Goal: Task Accomplishment & Management: Manage account settings

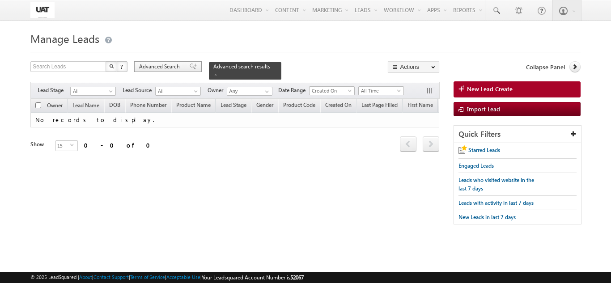
click at [165, 67] on span "Advanced Search" at bounding box center [160, 67] width 43 height 8
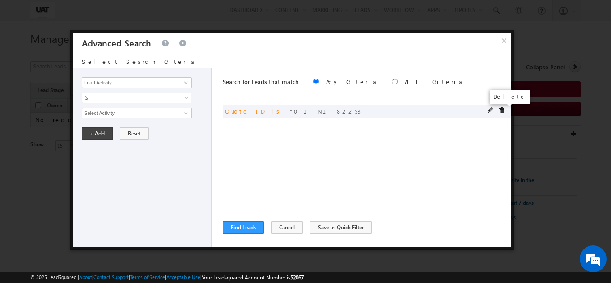
click at [504, 110] on span at bounding box center [502, 110] width 6 height 6
click at [507, 44] on button "×" at bounding box center [504, 41] width 15 height 16
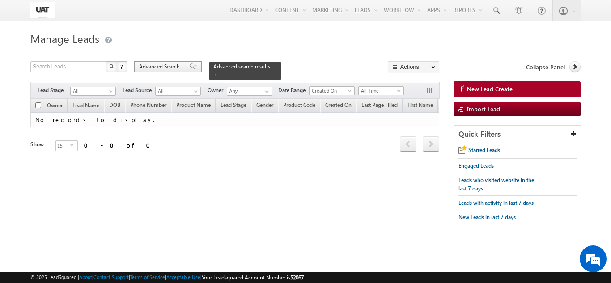
click at [182, 69] on span "Advanced Search" at bounding box center [160, 67] width 43 height 8
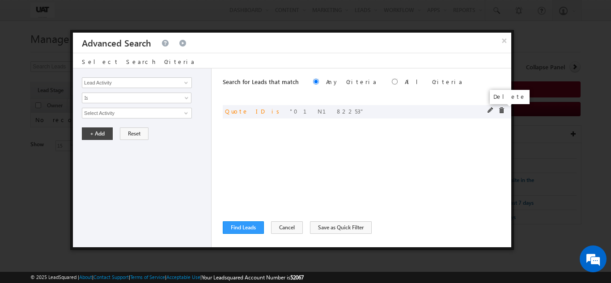
click at [503, 109] on span at bounding box center [502, 110] width 6 height 6
click at [153, 83] on input "Lead Activity" at bounding box center [137, 82] width 110 height 11
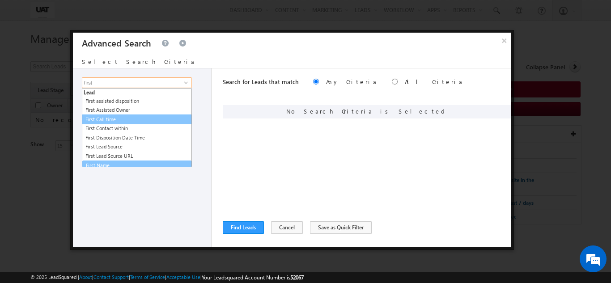
scroll to position [4, 0]
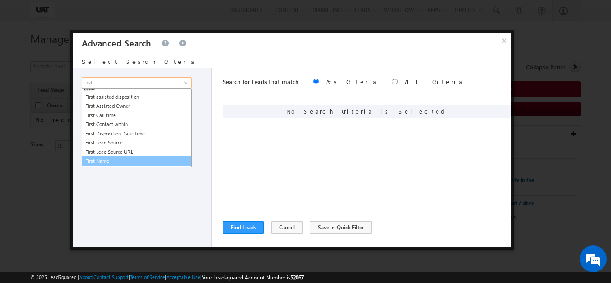
click at [131, 163] on link "First Name" at bounding box center [137, 161] width 110 height 10
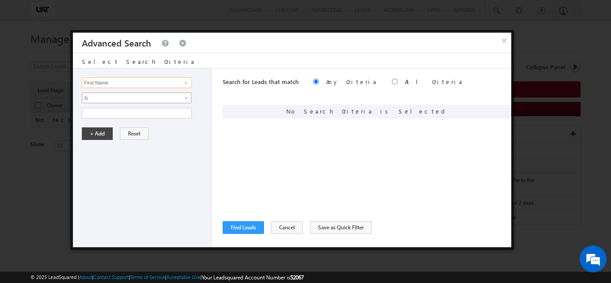
type input "First Name"
click at [118, 100] on span "Is" at bounding box center [130, 98] width 97 height 8
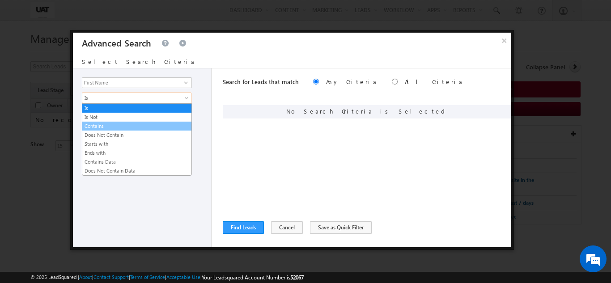
click at [107, 123] on link "Contains" at bounding box center [136, 126] width 109 height 8
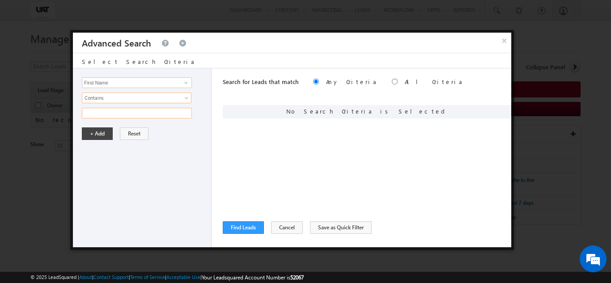
click at [113, 111] on input "text" at bounding box center [137, 113] width 110 height 11
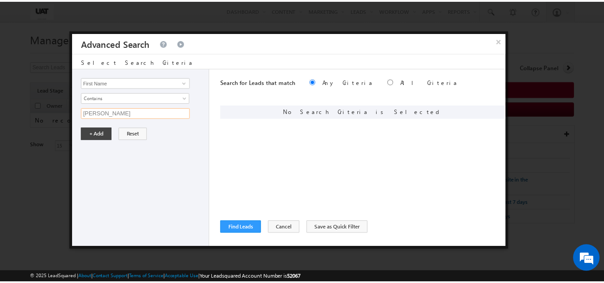
scroll to position [0, 0]
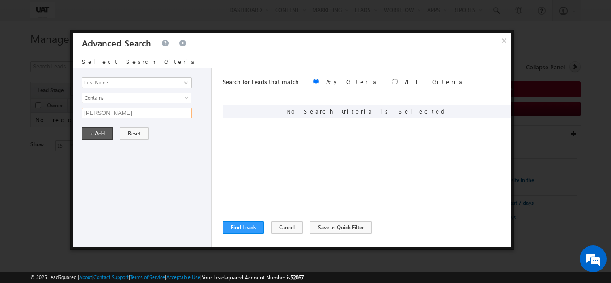
type input "urmi"
click at [100, 137] on button "+ Add" at bounding box center [97, 134] width 31 height 13
drag, startPoint x: 239, startPoint y: 216, endPoint x: 240, endPoint y: 222, distance: 6.4
click at [239, 217] on div "Search for Leads that match Any Criteria All Criteria Note that the current tri…" at bounding box center [367, 157] width 289 height 179
click at [240, 222] on button "Find Leads" at bounding box center [243, 228] width 41 height 13
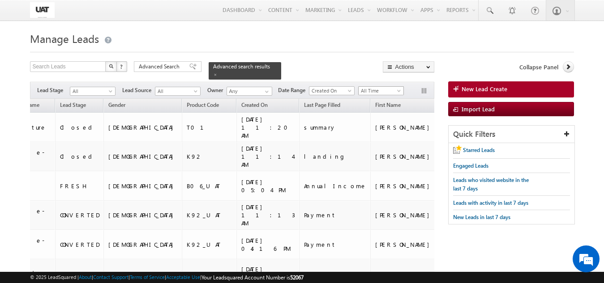
click at [391, 87] on span "All Time" at bounding box center [380, 91] width 43 height 8
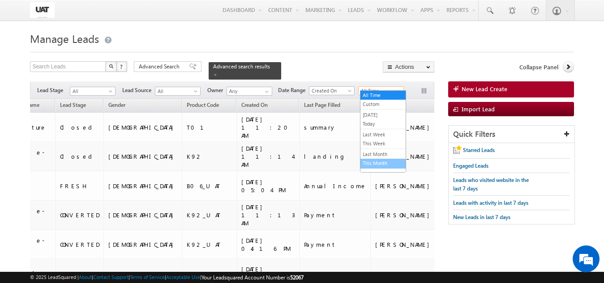
click at [380, 165] on link "This Month" at bounding box center [382, 163] width 45 height 8
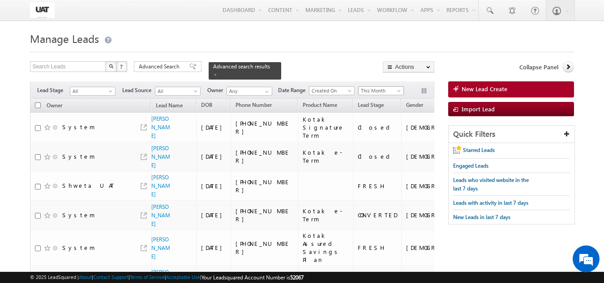
click at [367, 87] on span "This Month" at bounding box center [380, 91] width 43 height 8
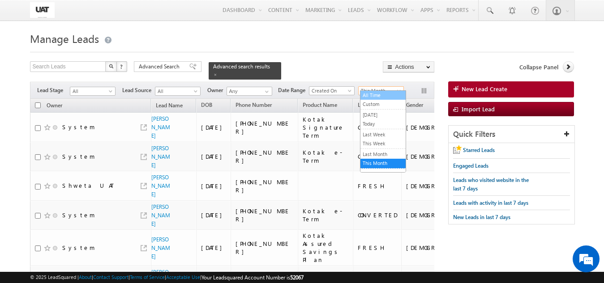
click at [368, 94] on link "All Time" at bounding box center [382, 95] width 45 height 8
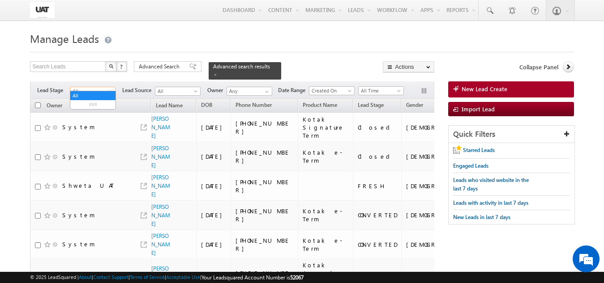
click at [93, 88] on span "All" at bounding box center [91, 91] width 43 height 8
click at [84, 102] on link "FRESH" at bounding box center [92, 105] width 45 height 8
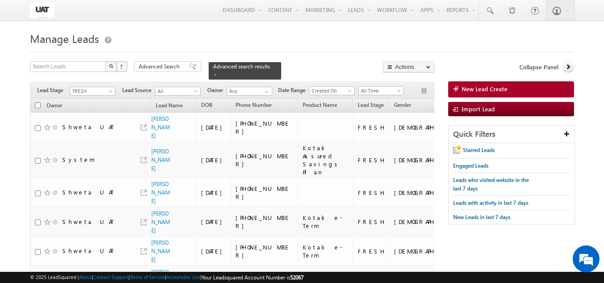
click at [40, 102] on input "checkbox" at bounding box center [38, 105] width 6 height 6
checkbox input "true"
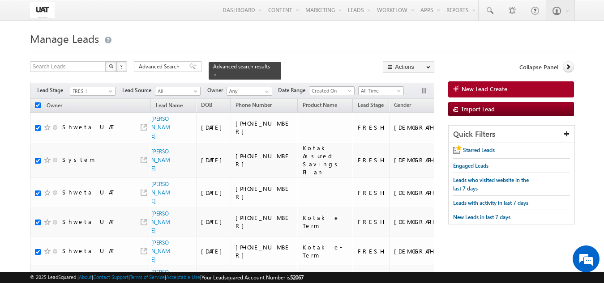
checkbox input "true"
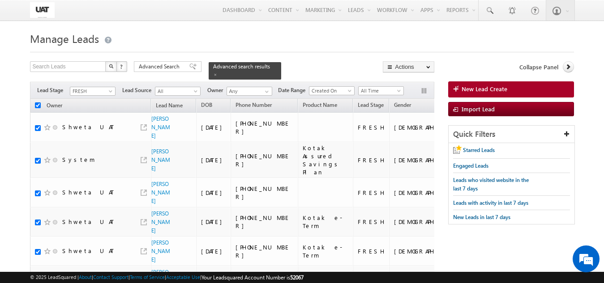
checkbox input "true"
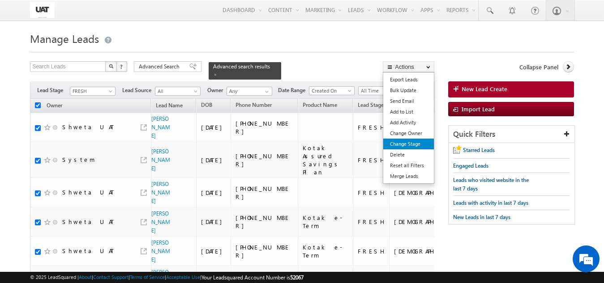
click at [405, 144] on link "Change Stage" at bounding box center [408, 144] width 51 height 11
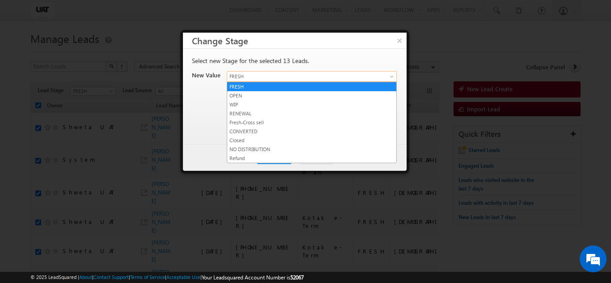
click at [265, 77] on span "FRESH" at bounding box center [301, 77] width 148 height 8
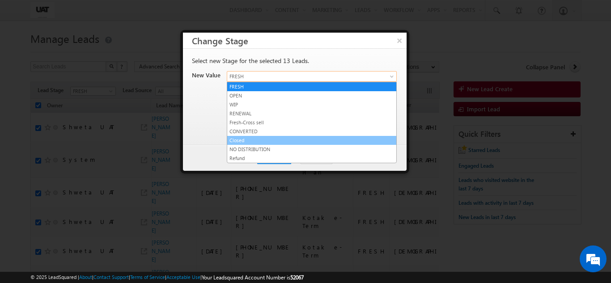
click at [240, 141] on link "Closed" at bounding box center [311, 141] width 169 height 8
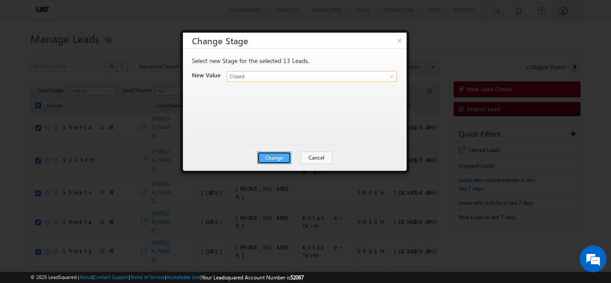
click at [275, 153] on button "Change" at bounding box center [274, 158] width 34 height 13
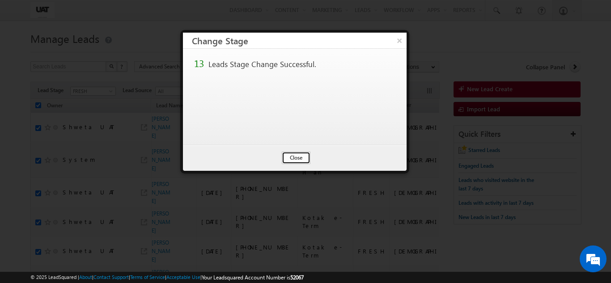
click at [290, 152] on button "Close" at bounding box center [296, 158] width 29 height 13
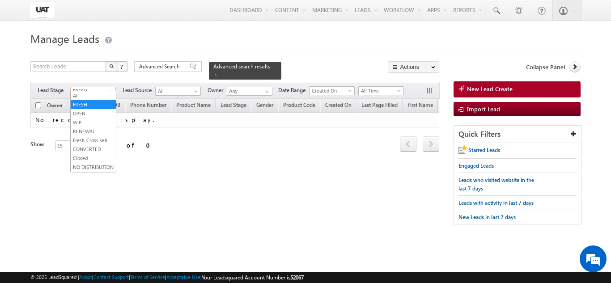
click at [107, 87] on span "FRESH" at bounding box center [92, 91] width 43 height 8
click at [93, 110] on link "OPEN" at bounding box center [93, 114] width 45 height 8
click at [96, 89] on span "OPEN" at bounding box center [92, 91] width 43 height 8
click at [94, 158] on link "NO DISTRIBUTION" at bounding box center [93, 159] width 45 height 8
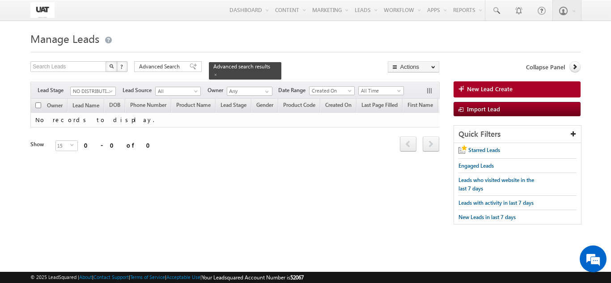
click at [38, 102] on input "checkbox" at bounding box center [38, 105] width 6 height 6
click at [218, 73] on span at bounding box center [215, 75] width 4 height 4
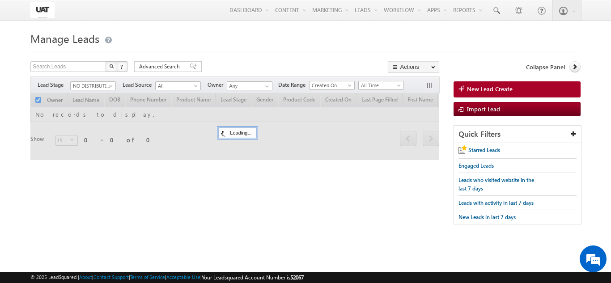
checkbox input "false"
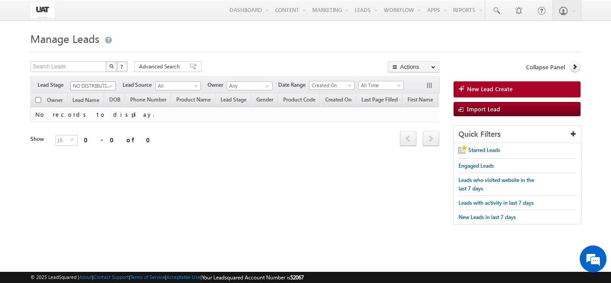
click at [112, 85] on span at bounding box center [111, 87] width 7 height 7
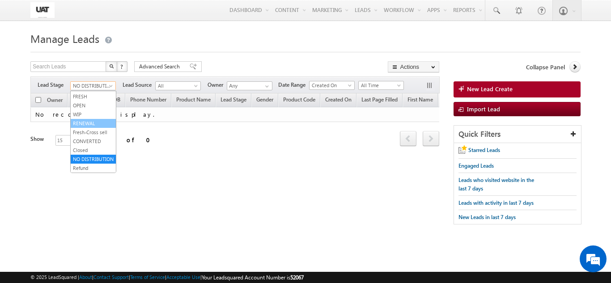
scroll to position [0, 0]
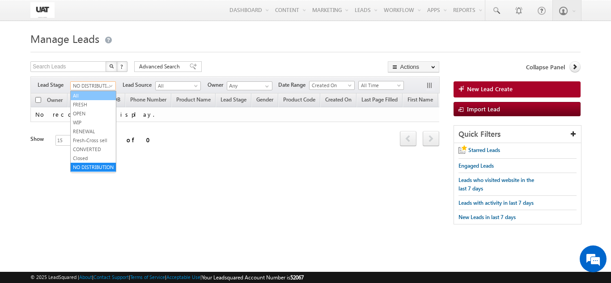
click at [97, 96] on link "All" at bounding box center [93, 96] width 45 height 8
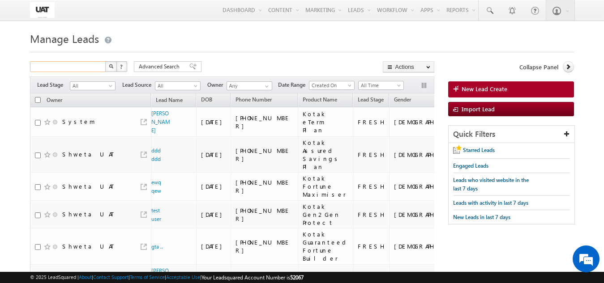
click at [98, 69] on input "text" at bounding box center [68, 66] width 77 height 11
click at [96, 66] on input "text" at bounding box center [68, 66] width 77 height 11
type input "9"
type input "Search Leads"
click at [143, 70] on span "Advanced Search" at bounding box center [160, 67] width 43 height 8
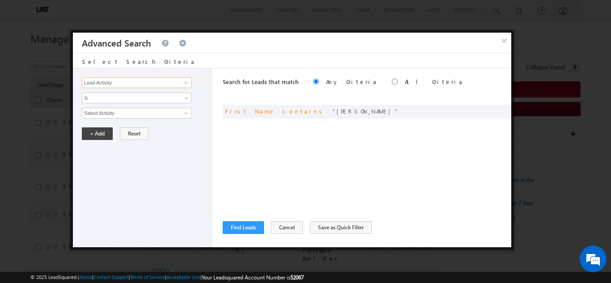
click at [141, 80] on input "Lead Activity" at bounding box center [137, 82] width 110 height 11
click at [241, 224] on button "Find Leads" at bounding box center [243, 228] width 41 height 13
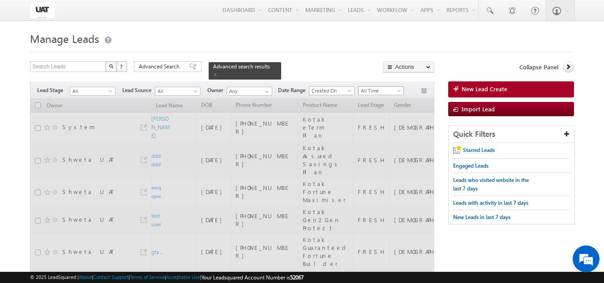
click at [385, 87] on span "All Time" at bounding box center [380, 91] width 43 height 8
click at [340, 37] on h1 "Manage Leads" at bounding box center [301, 37] width 543 height 17
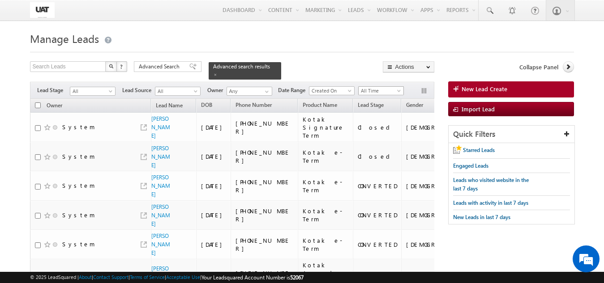
click at [363, 87] on span "All Time" at bounding box center [380, 91] width 43 height 8
click at [379, 126] on link "Today" at bounding box center [382, 124] width 45 height 8
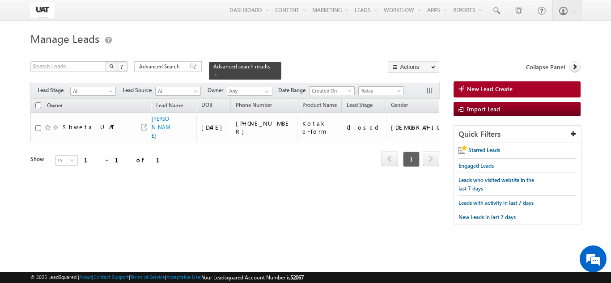
click at [36, 102] on input "checkbox" at bounding box center [38, 105] width 6 height 6
checkbox input "true"
click at [36, 102] on input "checkbox" at bounding box center [38, 105] width 6 height 6
checkbox input "false"
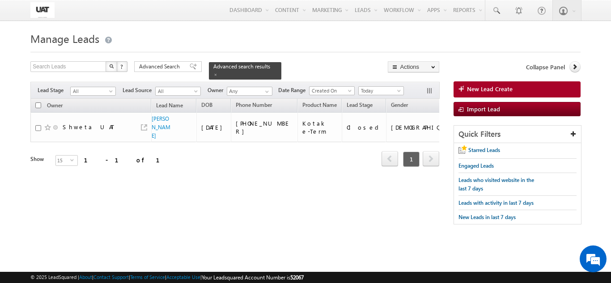
checkbox input "false"
click at [71, 187] on div "Tags × Select at-least one lead to tag... × Close Owner Lead Name DOB" at bounding box center [234, 145] width 409 height 93
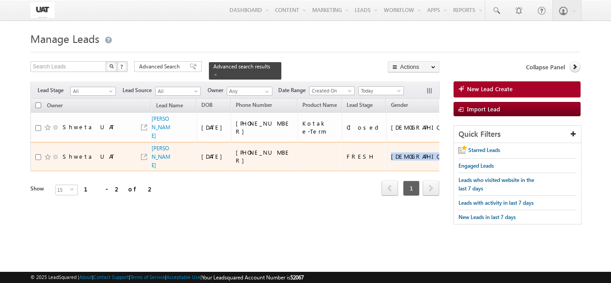
drag, startPoint x: 380, startPoint y: 150, endPoint x: 414, endPoint y: 153, distance: 35.1
click at [470, 153] on div "_UAT" at bounding box center [487, 157] width 34 height 8
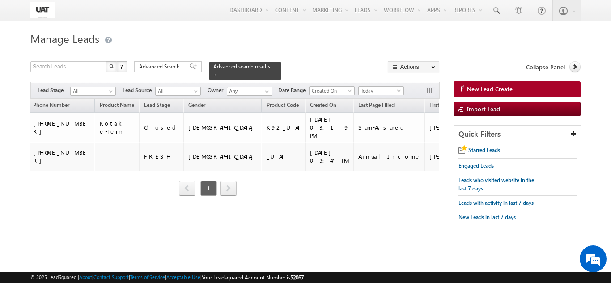
scroll to position [0, 214]
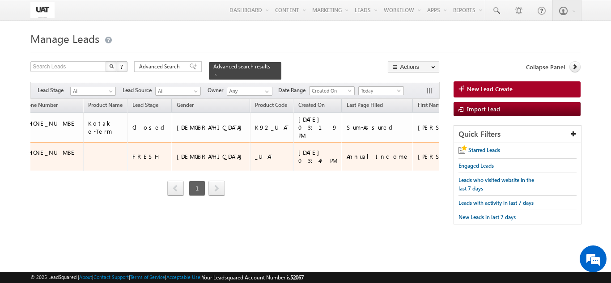
click at [255, 153] on div "_UAT" at bounding box center [272, 157] width 34 height 8
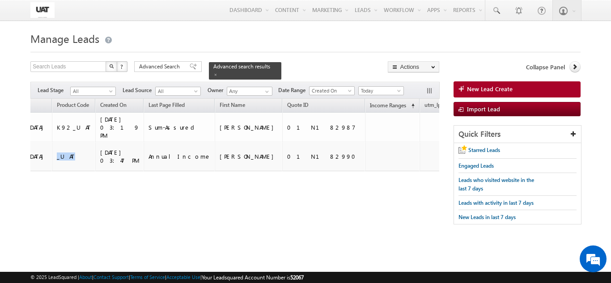
scroll to position [0, 0]
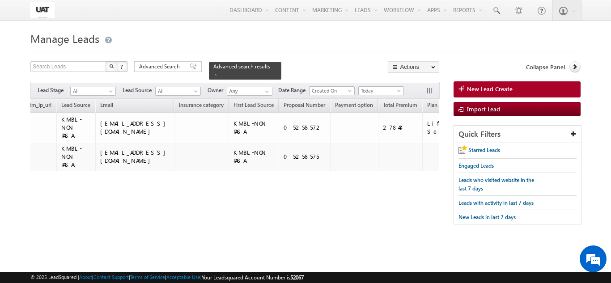
scroll to position [0, 772]
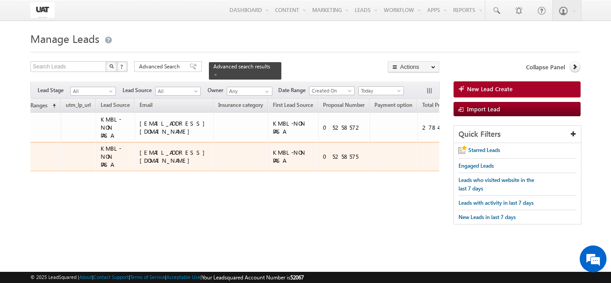
click at [323, 153] on div "05258575" at bounding box center [344, 157] width 43 height 8
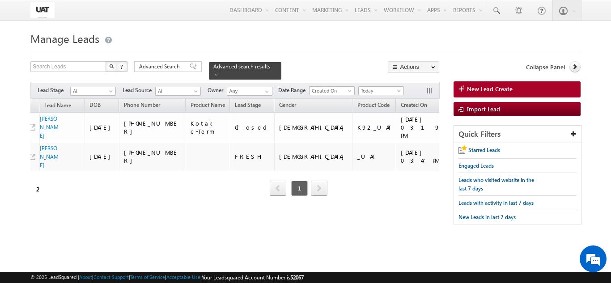
scroll to position [0, 0]
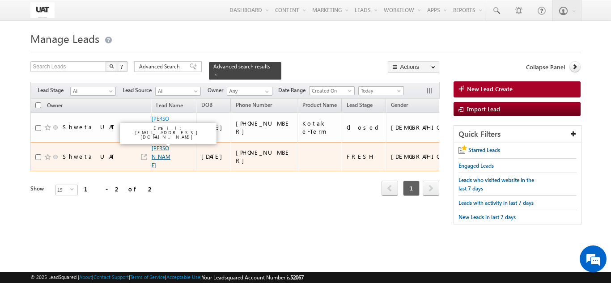
click at [159, 151] on link "[PERSON_NAME]" at bounding box center [161, 157] width 19 height 24
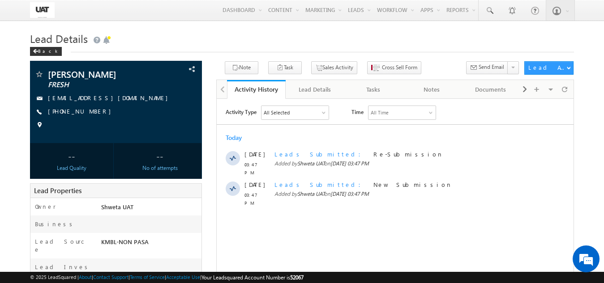
click at [312, 106] on div "All Selected" at bounding box center [294, 112] width 67 height 13
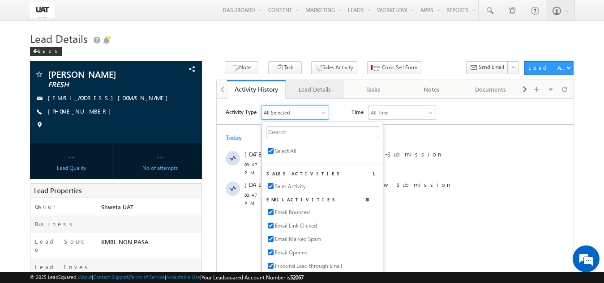
click at [314, 95] on div "Lead Details" at bounding box center [314, 89] width 43 height 11
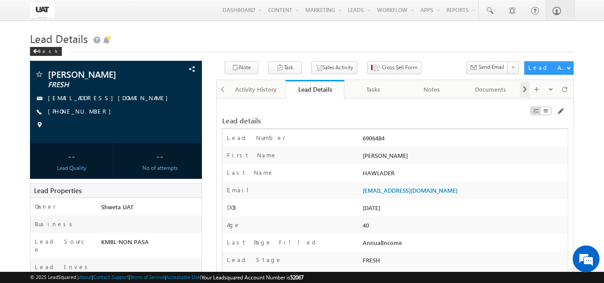
click at [524, 90] on span at bounding box center [524, 89] width 5 height 16
click at [243, 94] on div "Documents" at bounding box center [255, 89] width 43 height 11
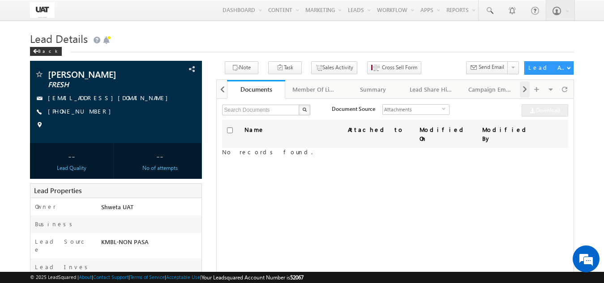
click at [522, 90] on span at bounding box center [524, 89] width 5 height 16
click at [429, 93] on div "Audit Trail" at bounding box center [431, 89] width 43 height 11
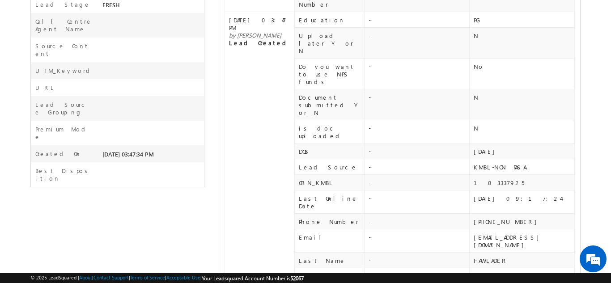
scroll to position [390, 0]
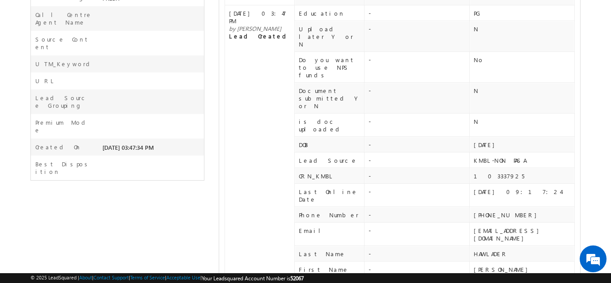
drag, startPoint x: 489, startPoint y: 164, endPoint x: 460, endPoint y: 164, distance: 29.5
click at [460, 278] on tr "Product Code - _UAT" at bounding box center [400, 286] width 350 height 16
click at [479, 278] on td "_UAT" at bounding box center [522, 286] width 105 height 16
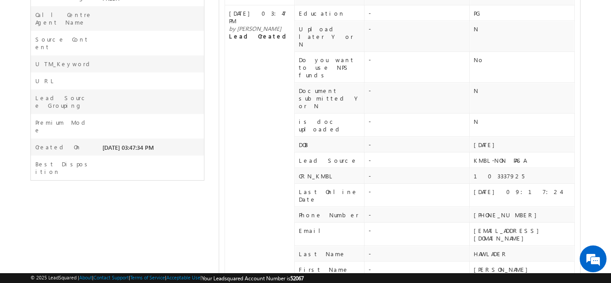
click at [479, 278] on td "_UAT" at bounding box center [522, 286] width 105 height 16
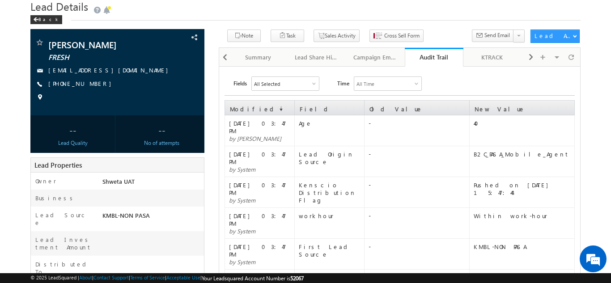
scroll to position [32, 0]
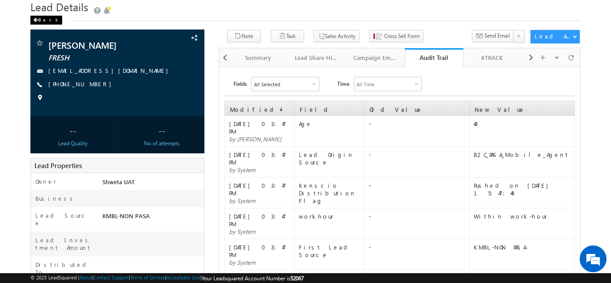
click at [42, 23] on div "Back" at bounding box center [46, 20] width 32 height 9
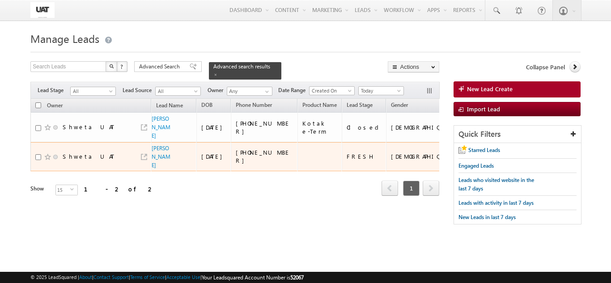
click at [32, 149] on td "Shweta UAT" at bounding box center [90, 157] width 121 height 30
click at [38, 154] on input "checkbox" at bounding box center [38, 157] width 6 height 6
checkbox input "true"
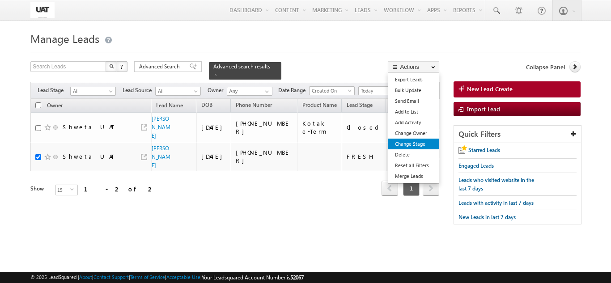
click at [410, 144] on link "Change Stage" at bounding box center [414, 144] width 51 height 11
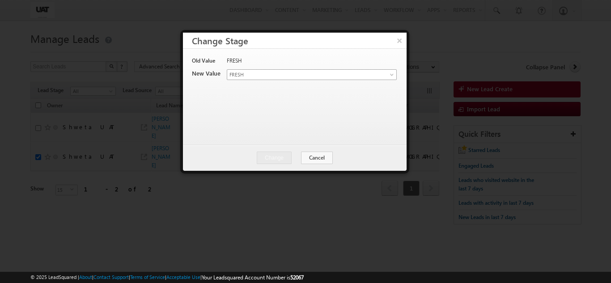
click at [239, 72] on span "FRESH" at bounding box center [301, 75] width 148 height 8
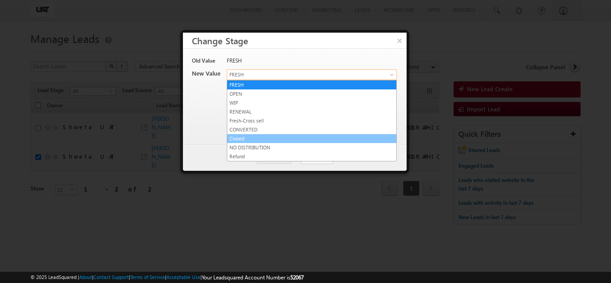
click at [236, 135] on link "Closed" at bounding box center [311, 139] width 169 height 8
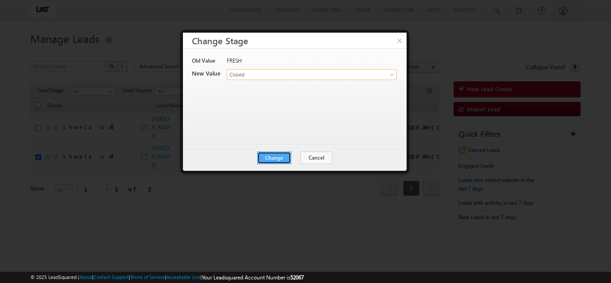
click at [271, 161] on button "Change" at bounding box center [274, 158] width 34 height 13
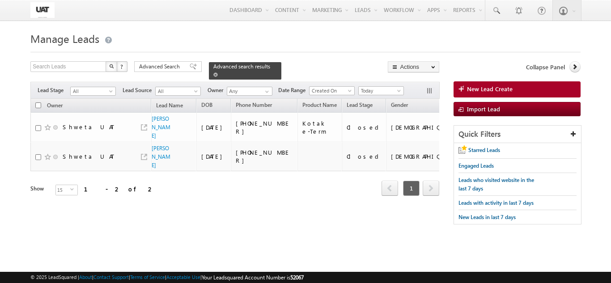
click at [253, 66] on span "Advanced search results" at bounding box center [241, 66] width 57 height 7
click at [245, 71] on div "Advanced search results" at bounding box center [245, 70] width 73 height 17
click at [164, 67] on span "Advanced Search" at bounding box center [160, 67] width 43 height 8
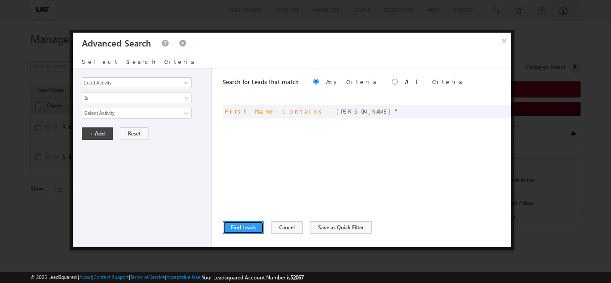
click at [254, 226] on button "Find Leads" at bounding box center [243, 228] width 41 height 13
